Goal: Information Seeking & Learning: Learn about a topic

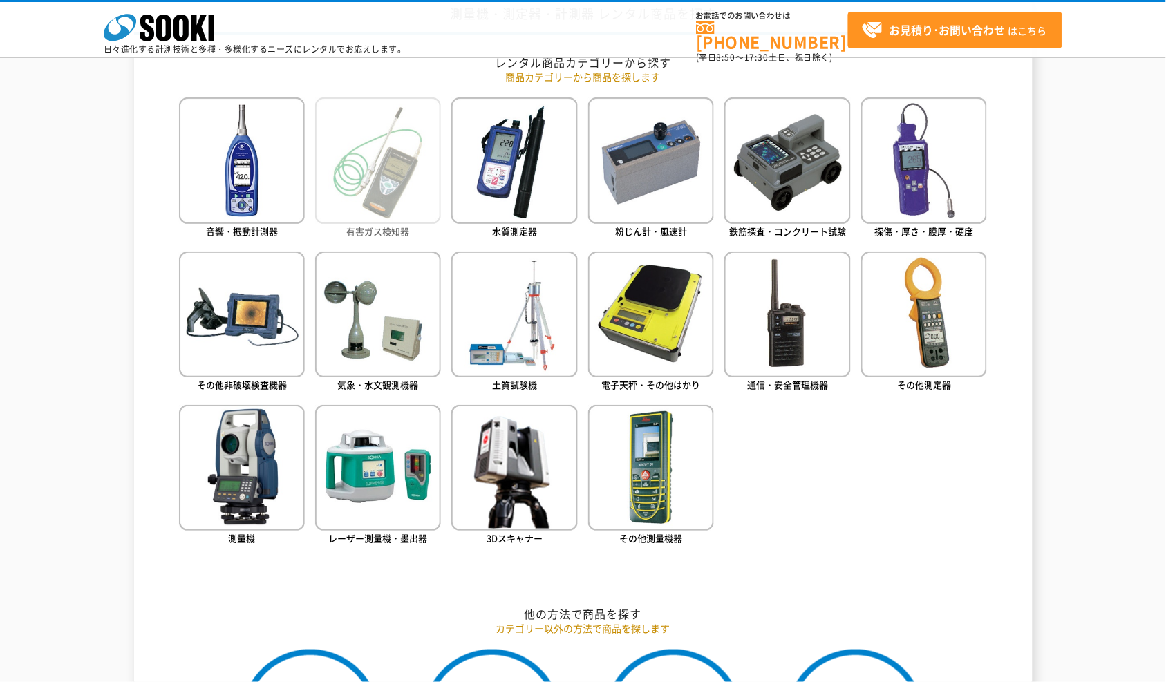
click at [363, 185] on img at bounding box center [378, 160] width 126 height 126
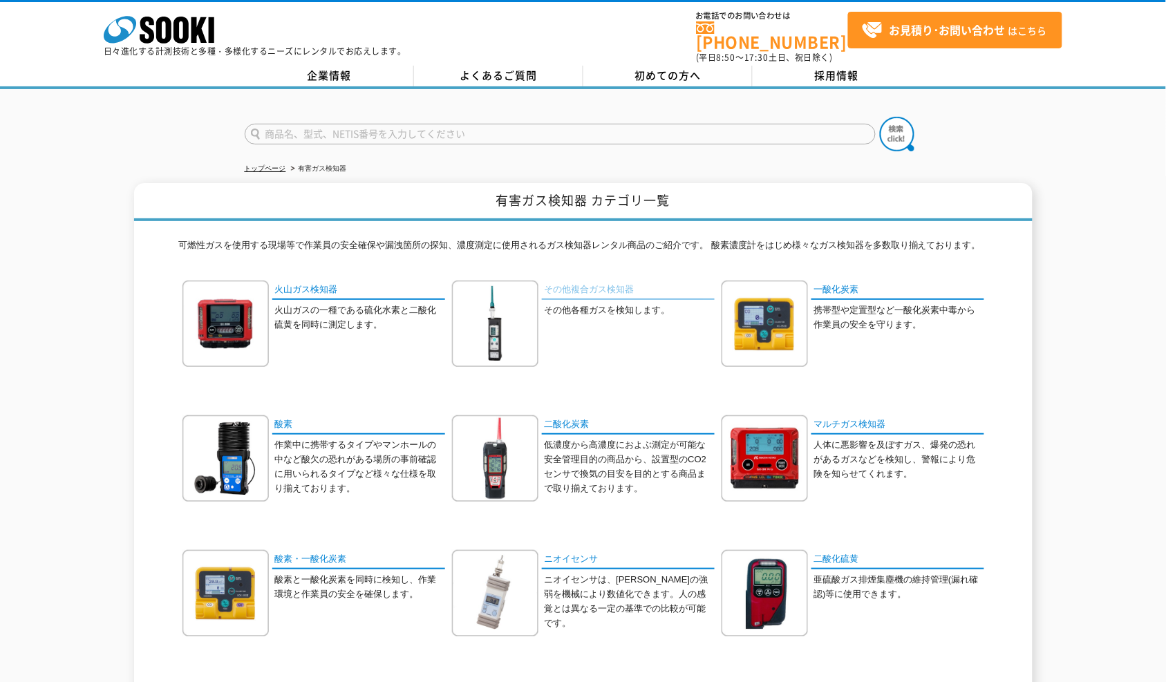
click at [562, 281] on link "その他複合ガス検知器" at bounding box center [628, 291] width 173 height 20
click at [831, 415] on link "マルチガス検知器" at bounding box center [897, 425] width 173 height 20
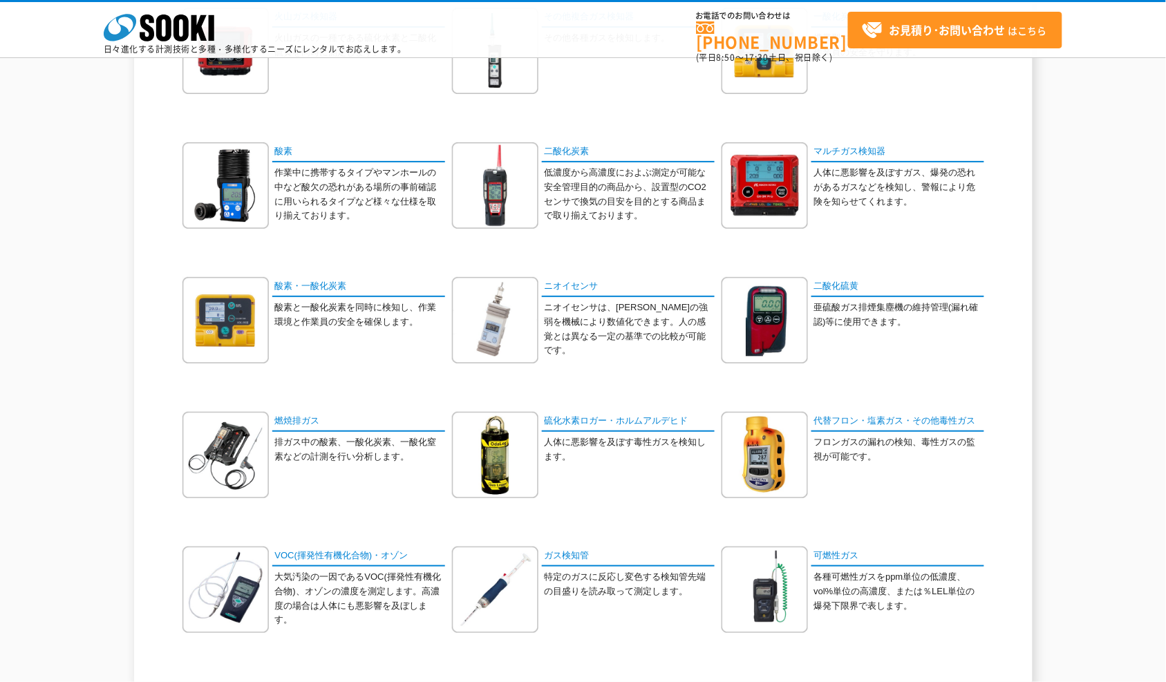
scroll to position [230, 0]
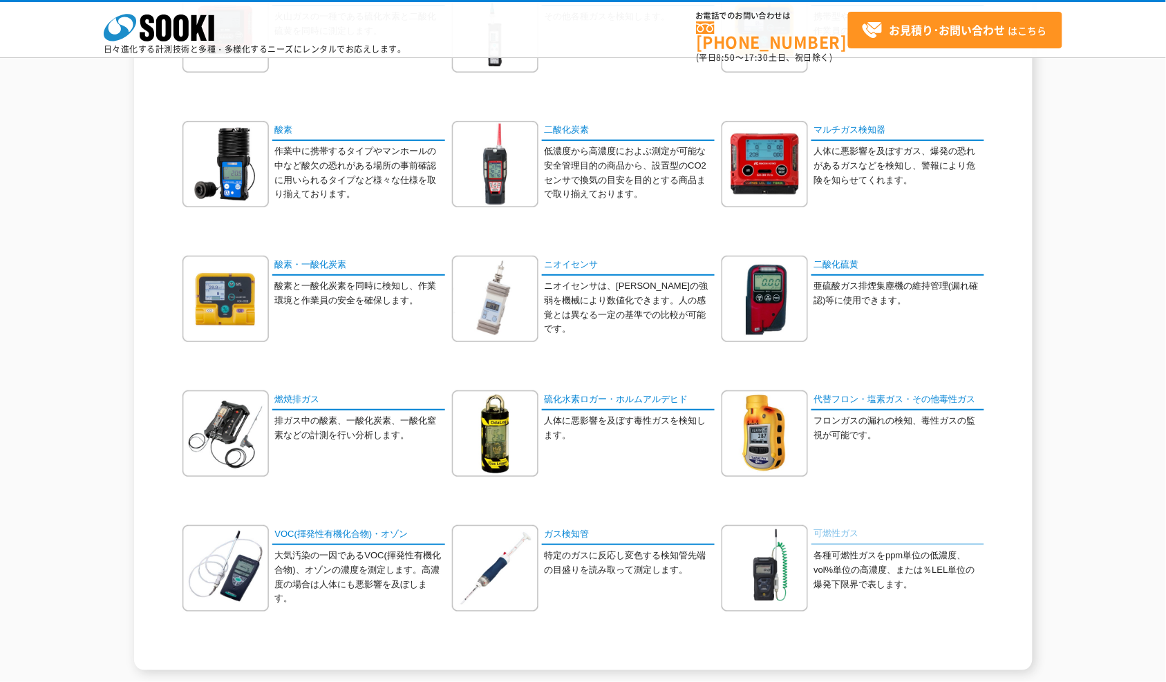
click at [851, 533] on link "可燃性ガス" at bounding box center [897, 535] width 173 height 20
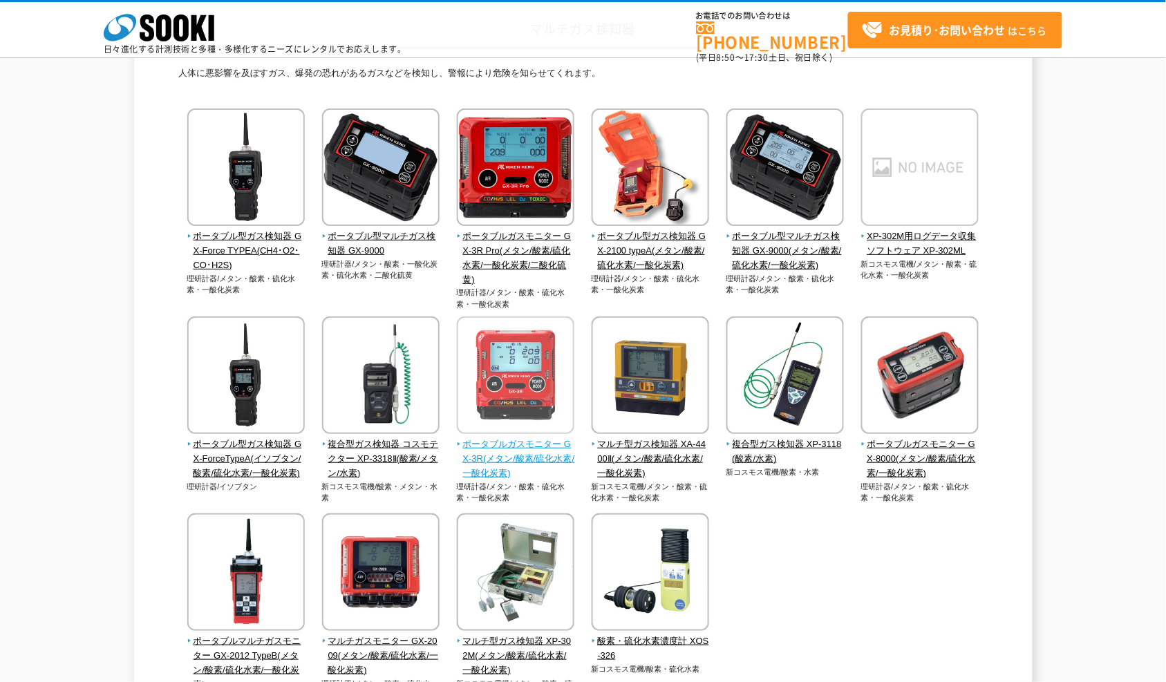
scroll to position [77, 0]
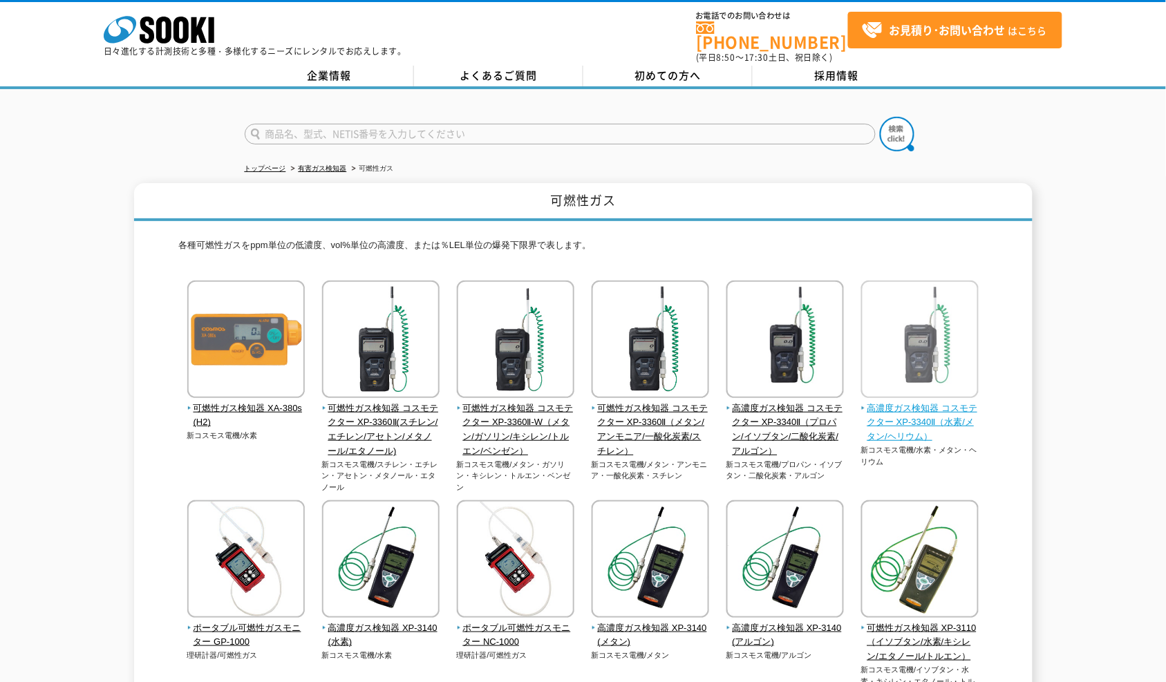
click at [881, 413] on span "高濃度ガス検知器 コスモテクター XP-3340Ⅱ（水素/メタン/ヘリウム）" at bounding box center [920, 422] width 118 height 43
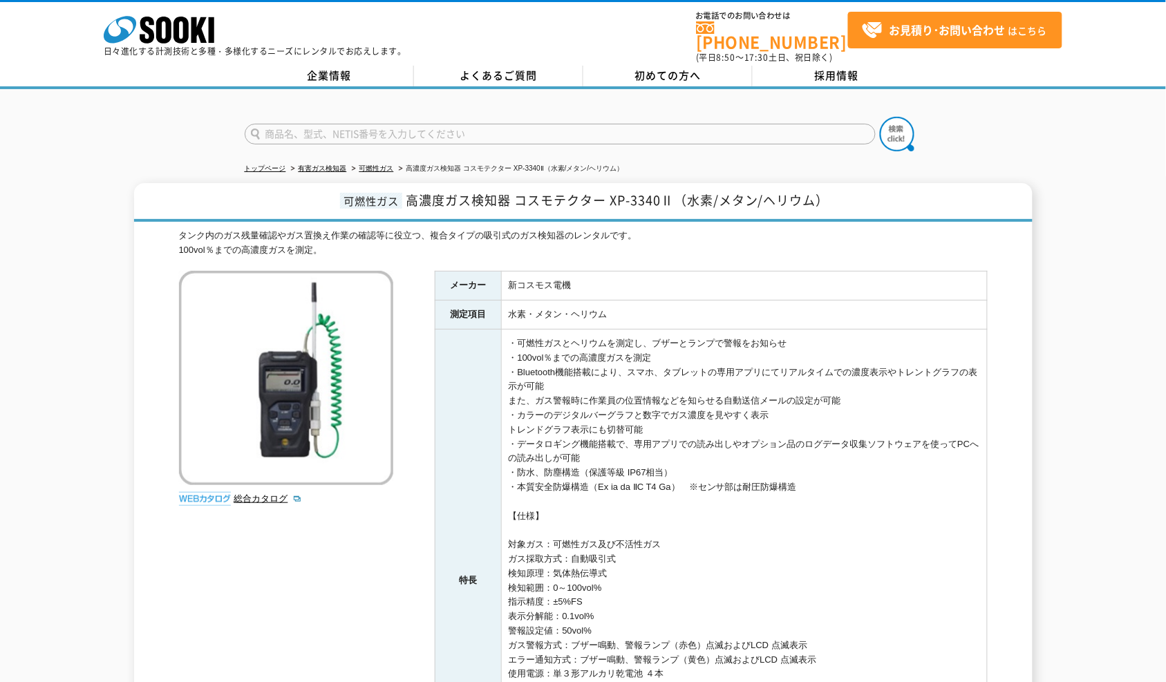
drag, startPoint x: 1069, startPoint y: 171, endPoint x: 1070, endPoint y: 178, distance: 6.9
click at [1069, 171] on div "トップページ 有害ガス検知器 可燃性ガス 高濃度ガス検知器 コスモテクター XP-3340Ⅱ（水素/メタン/ヘリウム） 可燃性ガス 高濃度ガス検知器 コスモテ…" at bounding box center [583, 512] width 1166 height 847
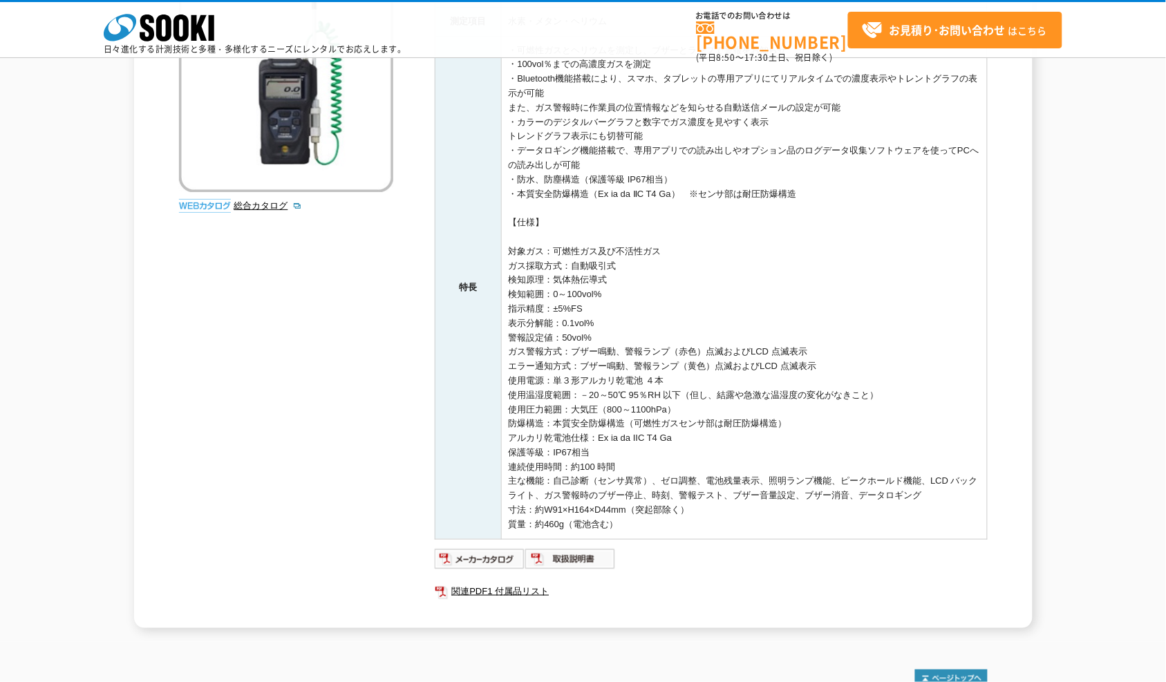
scroll to position [369, 0]
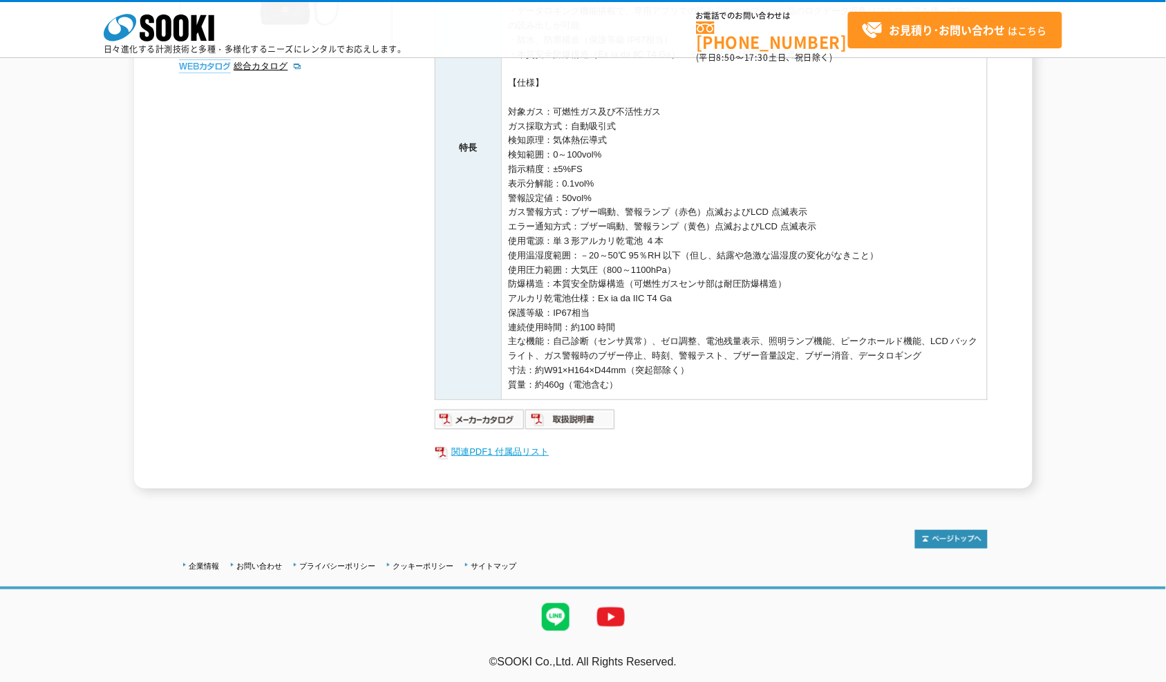
click at [522, 445] on link "関連PDF1 付属品リスト" at bounding box center [711, 452] width 553 height 18
